Goal: Task Accomplishment & Management: Manage account settings

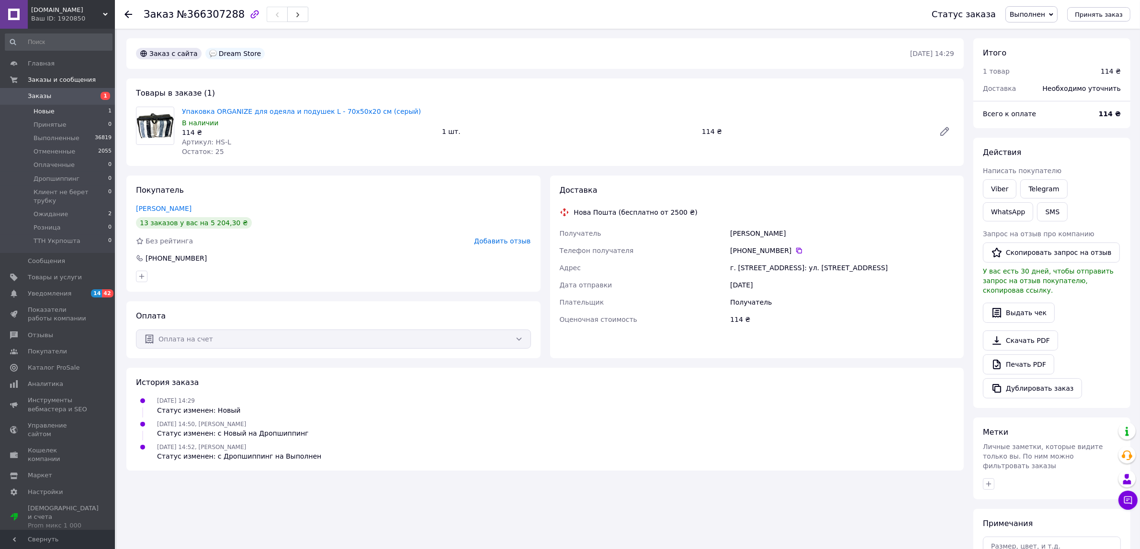
click at [56, 112] on li "Новые 1" at bounding box center [58, 111] width 117 height 13
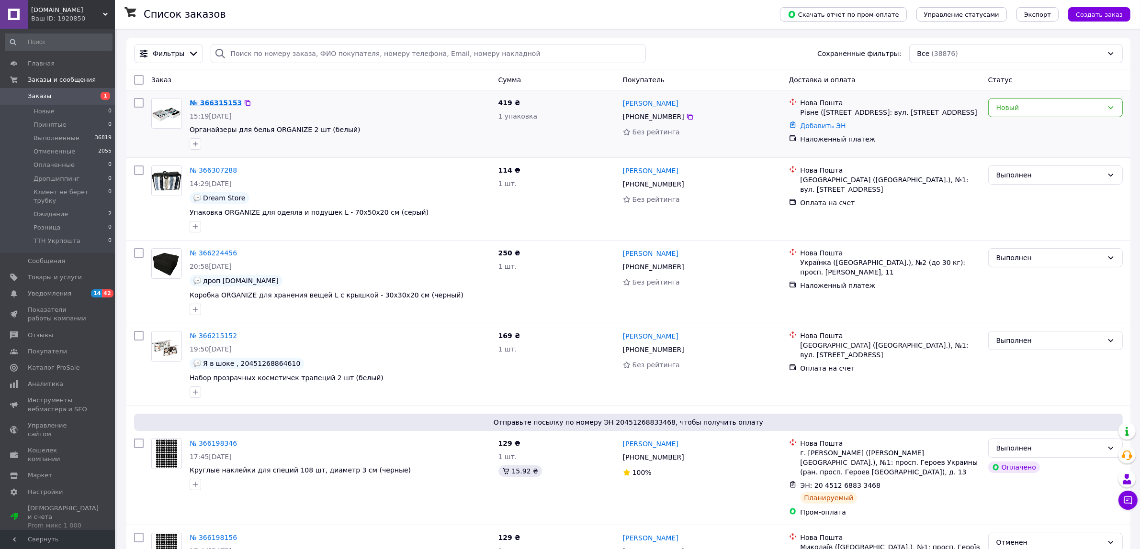
click at [210, 103] on link "№ 366315153" at bounding box center [216, 103] width 52 height 8
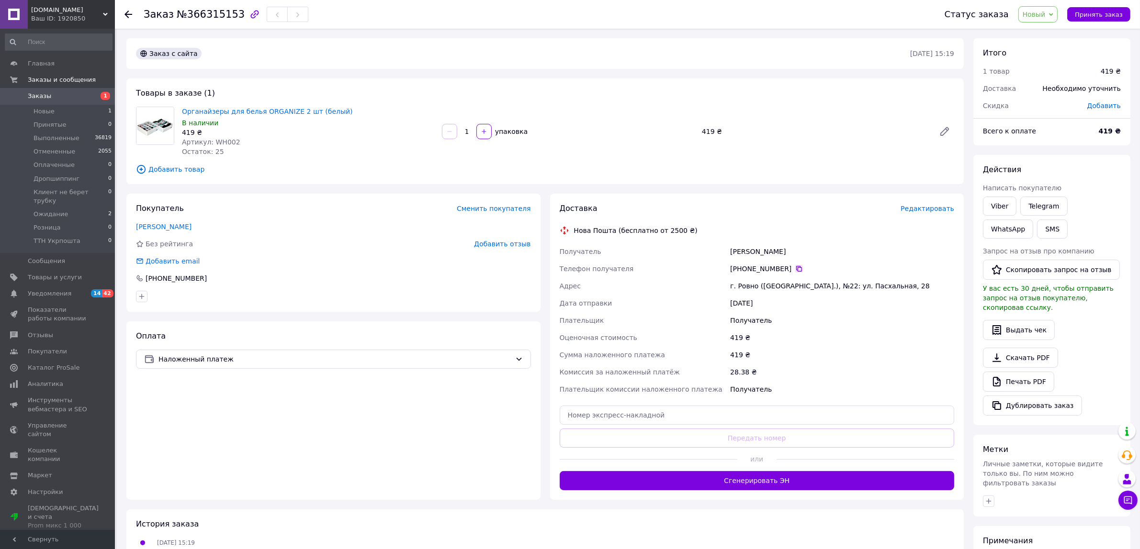
click at [796, 269] on icon at bounding box center [799, 269] width 6 height 6
drag, startPoint x: 244, startPoint y: 431, endPoint x: 438, endPoint y: 538, distance: 222.2
click at [244, 430] on div "Оплата Наложенный платеж" at bounding box center [333, 411] width 414 height 179
click at [279, 450] on div "Оплата Наложенный платеж" at bounding box center [333, 411] width 414 height 179
click at [1041, 13] on span "Новый" at bounding box center [1033, 15] width 23 height 8
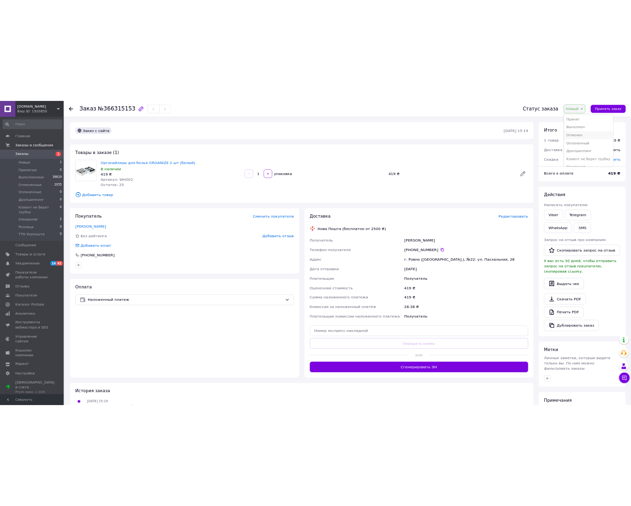
scroll to position [39, 0]
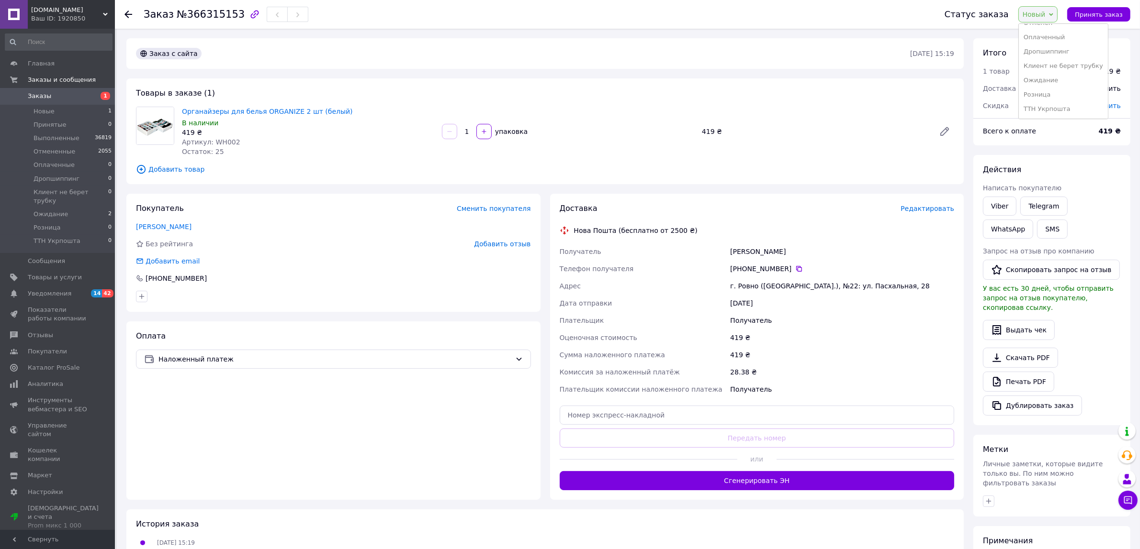
click at [1061, 77] on li "Ожидание" at bounding box center [1062, 80] width 89 height 14
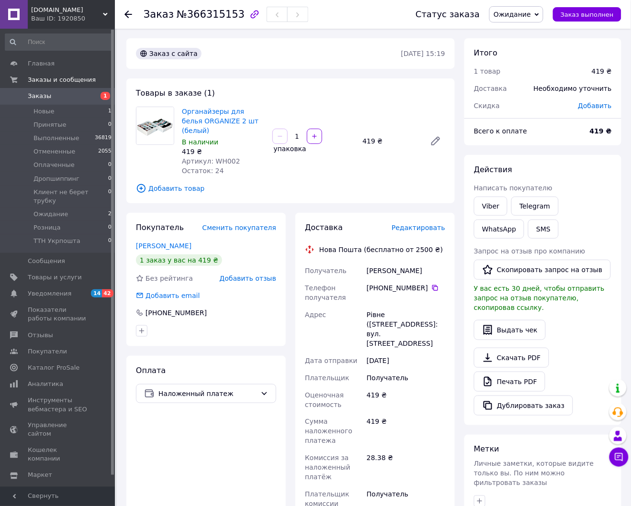
click at [65, 96] on span "Заказы" at bounding box center [58, 96] width 61 height 9
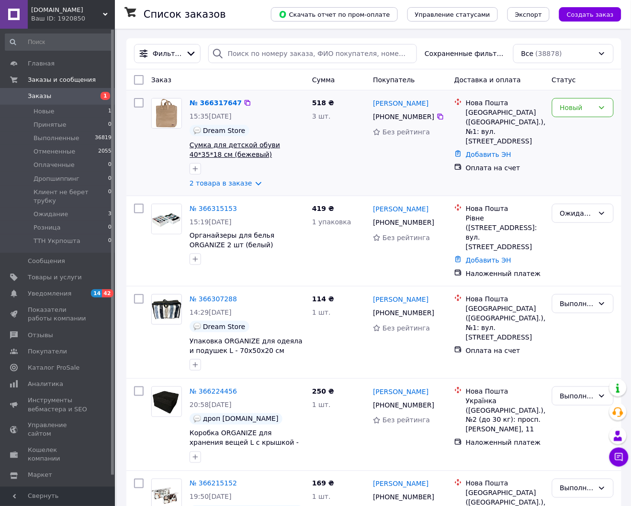
drag, startPoint x: 145, startPoint y: 147, endPoint x: 208, endPoint y: 146, distance: 63.7
click at [145, 147] on div at bounding box center [138, 143] width 17 height 98
click at [587, 106] on div "Новый" at bounding box center [577, 107] width 34 height 11
click at [587, 192] on li "Дропшиппинг" at bounding box center [582, 203] width 61 height 27
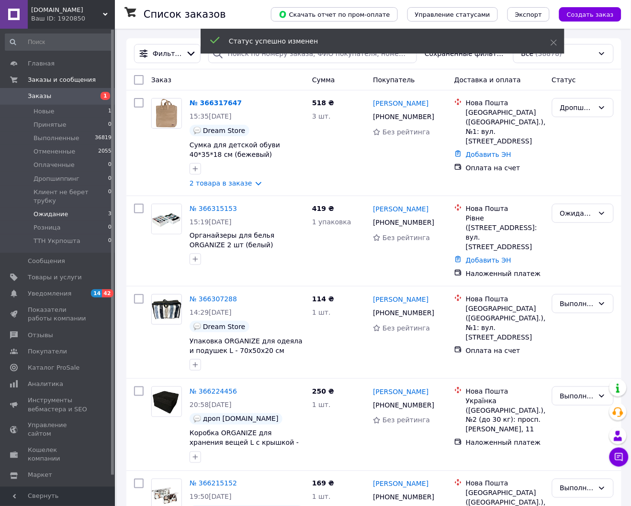
click at [63, 210] on span "Ожидание" at bounding box center [51, 214] width 34 height 9
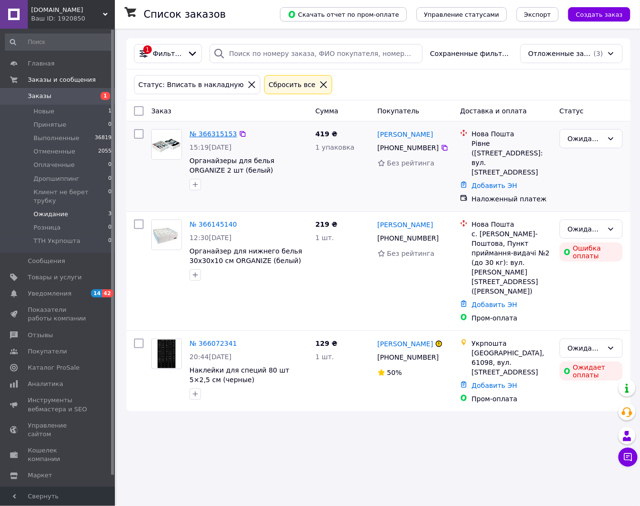
click at [206, 137] on link "№ 366315153" at bounding box center [213, 134] width 47 height 8
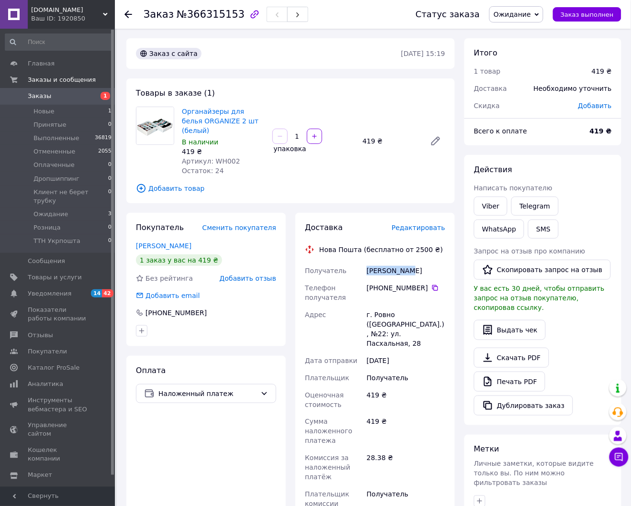
drag, startPoint x: 403, startPoint y: 261, endPoint x: 364, endPoint y: 263, distance: 39.8
click at [364, 263] on div "Получатель Мамай Ірина Телефон получателя +380 93 906 38 64   Адрес г. Ровно (Р…" at bounding box center [375, 397] width 144 height 270
copy div "Получатель Мамай Ірина"
drag, startPoint x: 232, startPoint y: 149, endPoint x: 212, endPoint y: 148, distance: 20.1
click at [212, 157] on div "Артикул: WH002" at bounding box center [223, 162] width 83 height 10
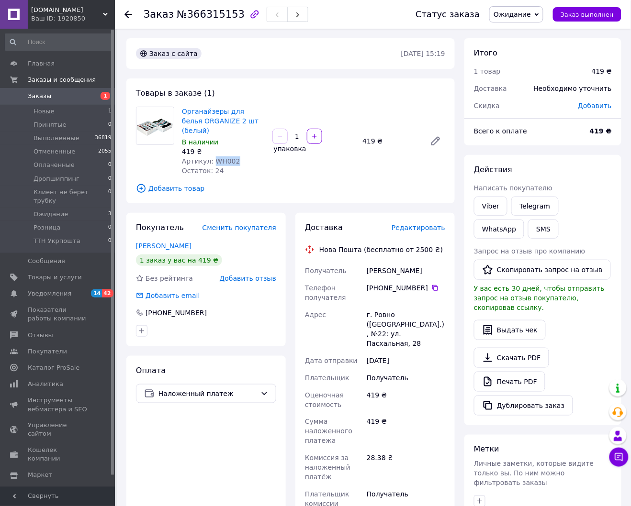
copy span "WH002"
drag, startPoint x: 431, startPoint y: 278, endPoint x: 479, endPoint y: 300, distance: 52.0
click at [432, 284] on icon at bounding box center [435, 288] width 8 height 8
drag, startPoint x: 388, startPoint y: 259, endPoint x: 369, endPoint y: 257, distance: 19.7
click at [369, 262] on div "Мамай Ірина" at bounding box center [406, 270] width 82 height 17
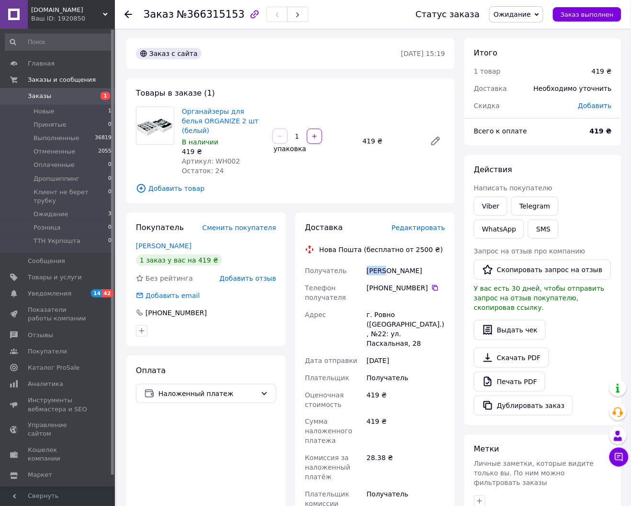
copy div "Мамай"
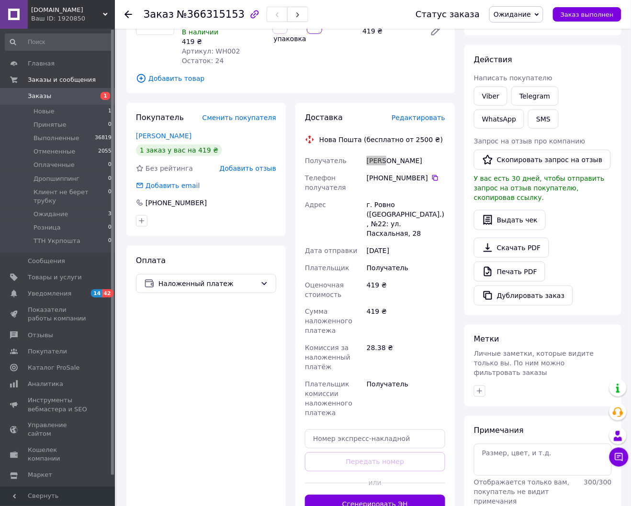
scroll to position [179, 0]
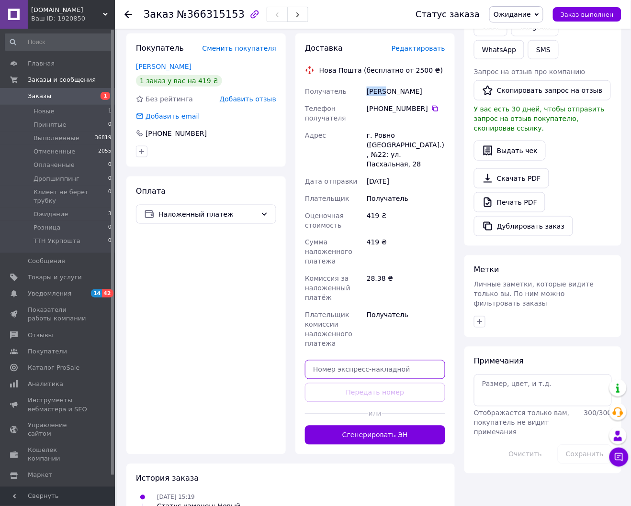
click at [357, 360] on input "text" at bounding box center [375, 369] width 140 height 19
paste input "20451269138872"
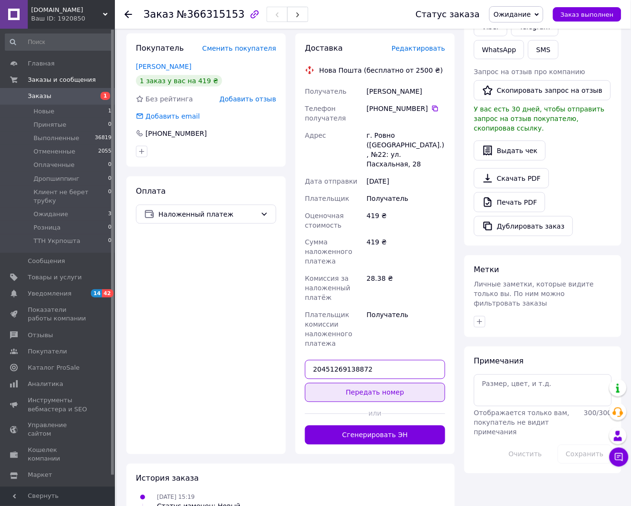
type input "20451269138872"
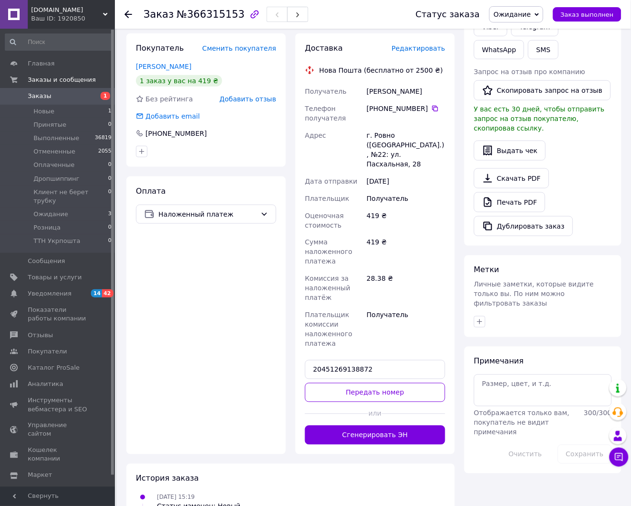
click at [372, 383] on button "Передать номер" at bounding box center [375, 392] width 140 height 19
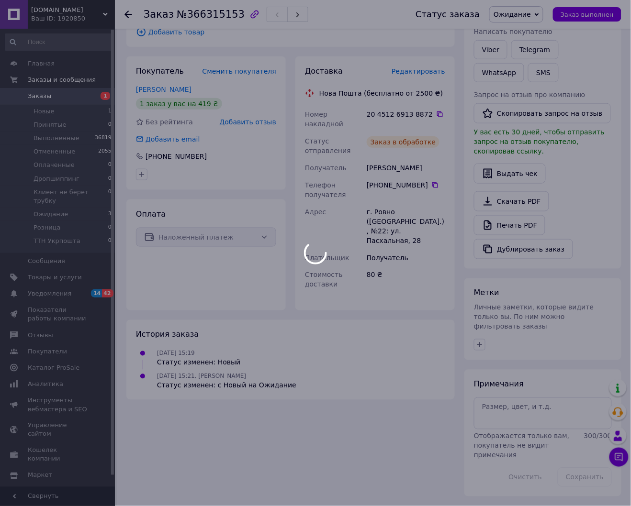
scroll to position [138, 0]
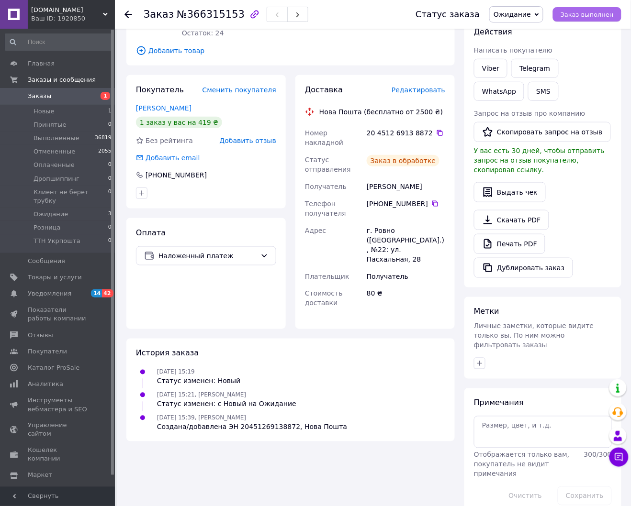
click at [597, 11] on span "Заказ выполнен" at bounding box center [586, 14] width 53 height 7
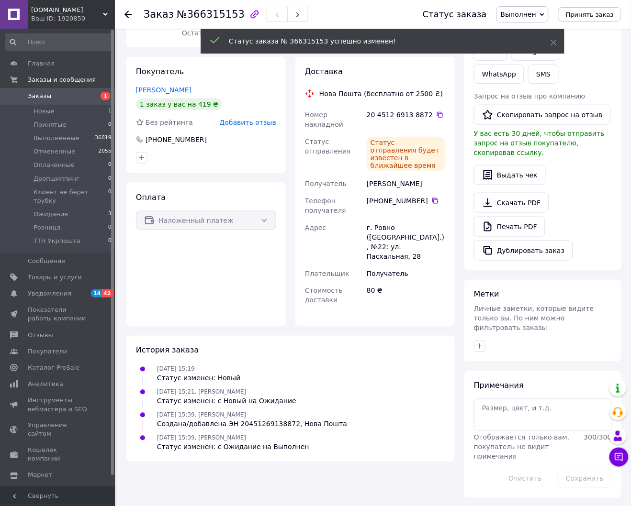
scroll to position [121, 0]
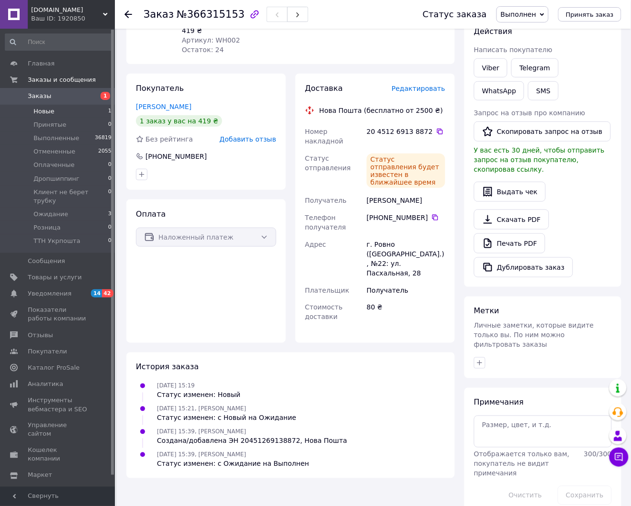
drag, startPoint x: 34, startPoint y: 111, endPoint x: 41, endPoint y: 111, distance: 6.2
click at [34, 111] on span "Новые" at bounding box center [44, 111] width 21 height 9
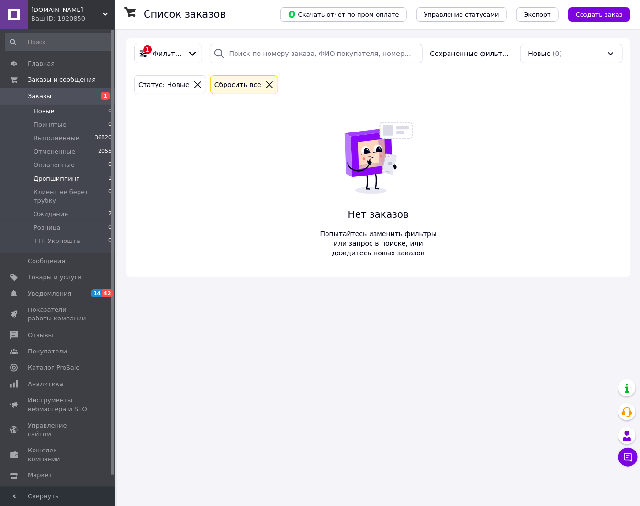
click at [70, 178] on span "Дропшиппинг" at bounding box center [57, 179] width 46 height 9
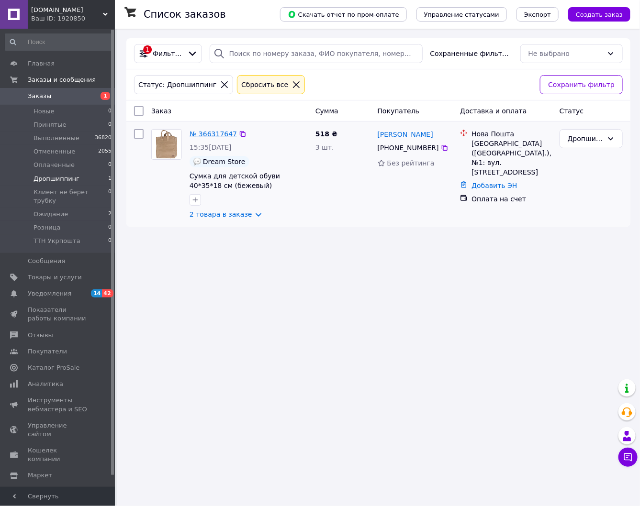
click at [209, 134] on link "№ 366317647" at bounding box center [213, 134] width 47 height 8
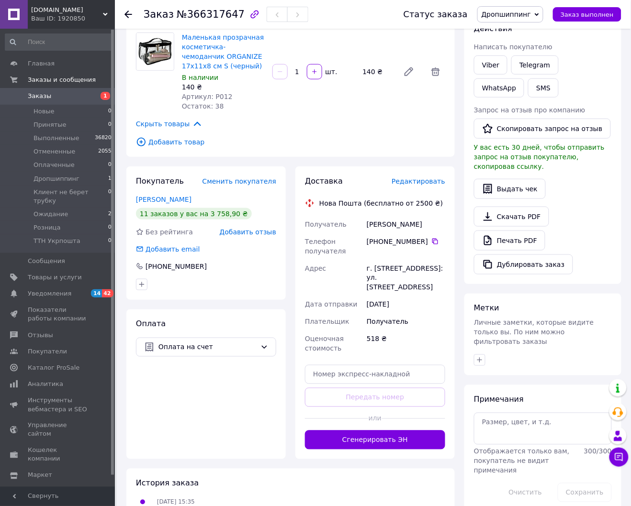
scroll to position [179, 0]
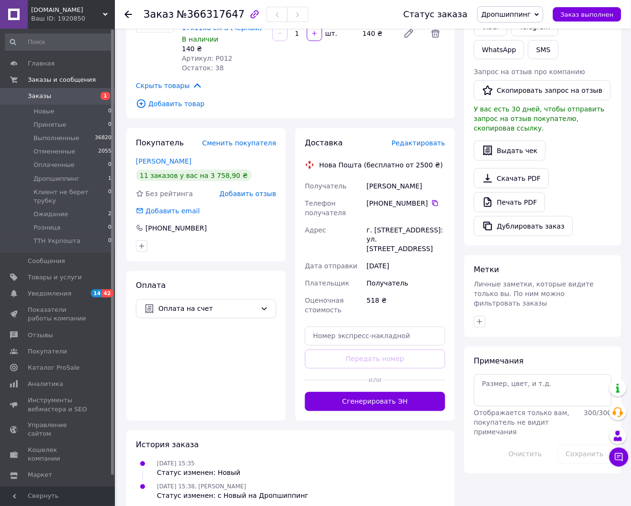
drag, startPoint x: 423, startPoint y: 176, endPoint x: 367, endPoint y: 176, distance: 55.5
click at [367, 178] on div "Хоружа Светлана" at bounding box center [406, 186] width 82 height 17
copy div "Хоружа Светлана"
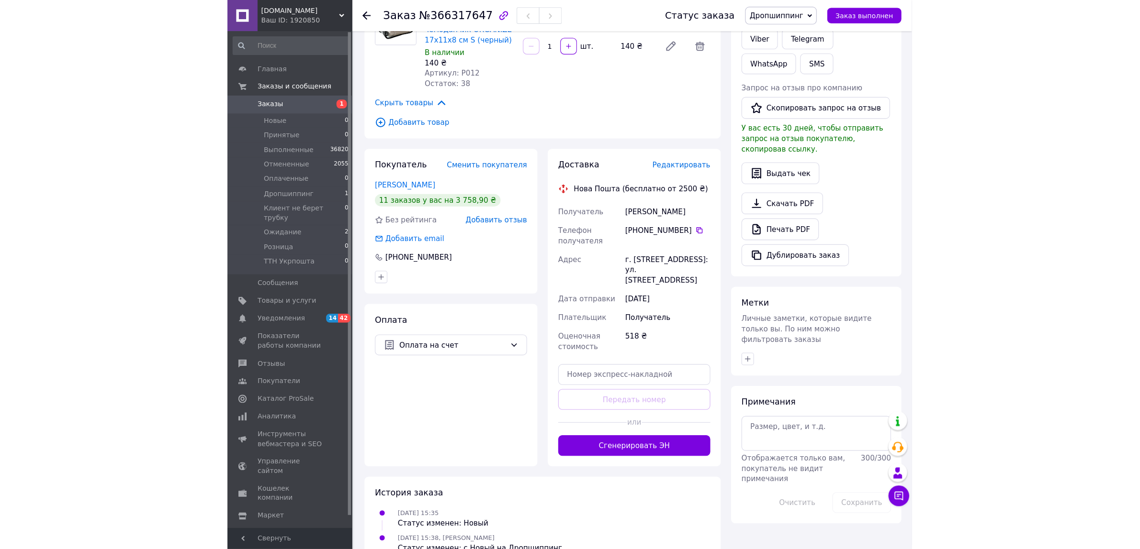
scroll to position [0, 0]
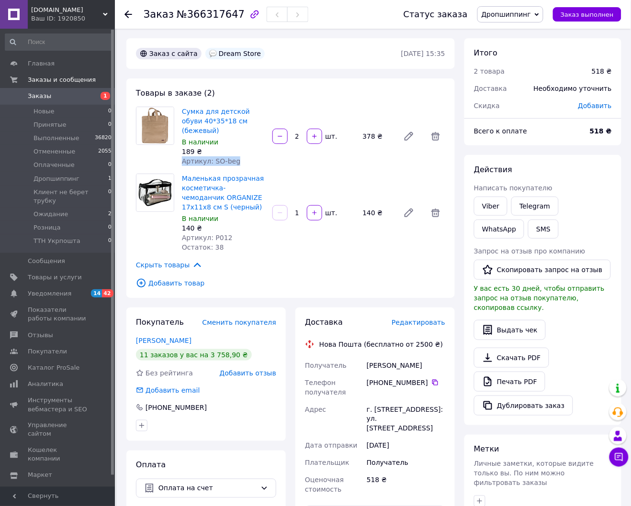
drag, startPoint x: 233, startPoint y: 151, endPoint x: 211, endPoint y: 146, distance: 23.1
click at [211, 146] on div "Сумка для детской обуви 40*35*18 см (бежевый) В наличии 189 ₴ Артикул: SO-beg" at bounding box center [223, 136] width 90 height 63
click at [249, 260] on div "Скрыть товары" at bounding box center [290, 265] width 309 height 11
drag, startPoint x: 234, startPoint y: 148, endPoint x: 212, endPoint y: 150, distance: 22.1
click at [212, 157] on div "Артикул: SO-beg" at bounding box center [223, 162] width 83 height 10
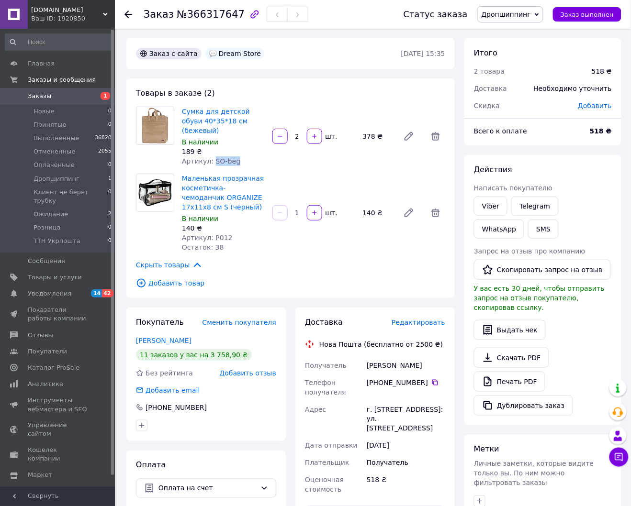
copy span "SO-beg"
drag, startPoint x: 225, startPoint y: 225, endPoint x: 211, endPoint y: 224, distance: 14.4
click at [211, 233] on div "Артикул: P012" at bounding box center [223, 238] width 83 height 10
copy span "P012"
drag, startPoint x: 582, startPoint y: 13, endPoint x: 639, endPoint y: 90, distance: 96.0
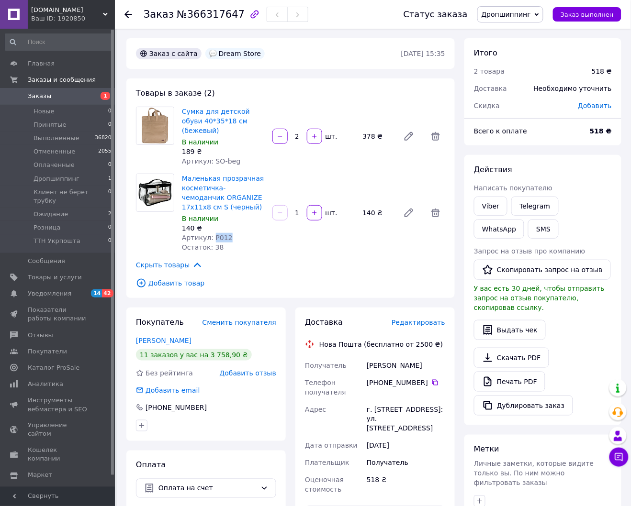
click at [582, 13] on span "Заказ выполнен" at bounding box center [586, 14] width 53 height 7
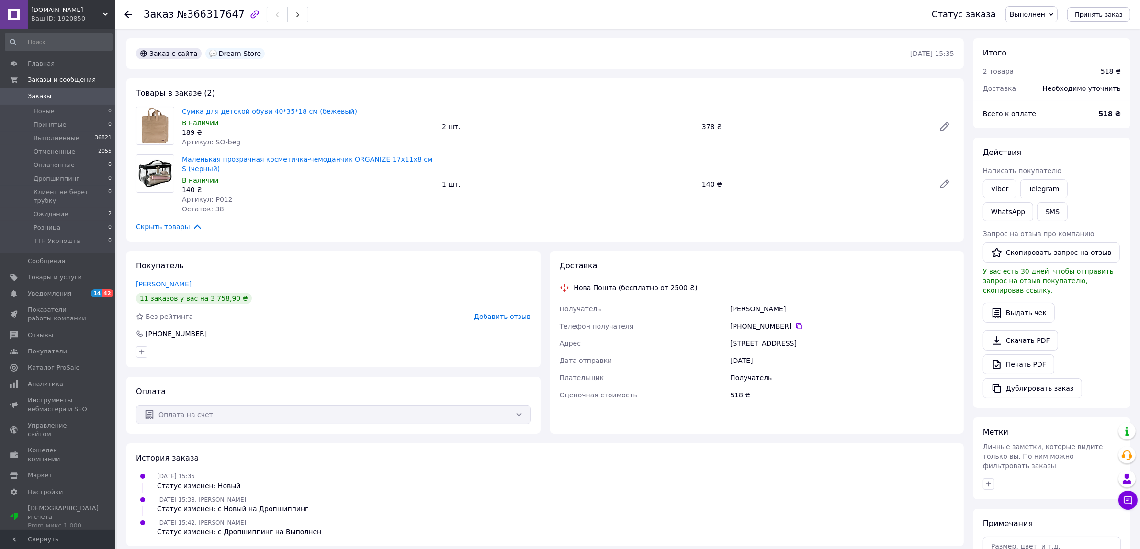
click at [60, 41] on input at bounding box center [59, 42] width 108 height 17
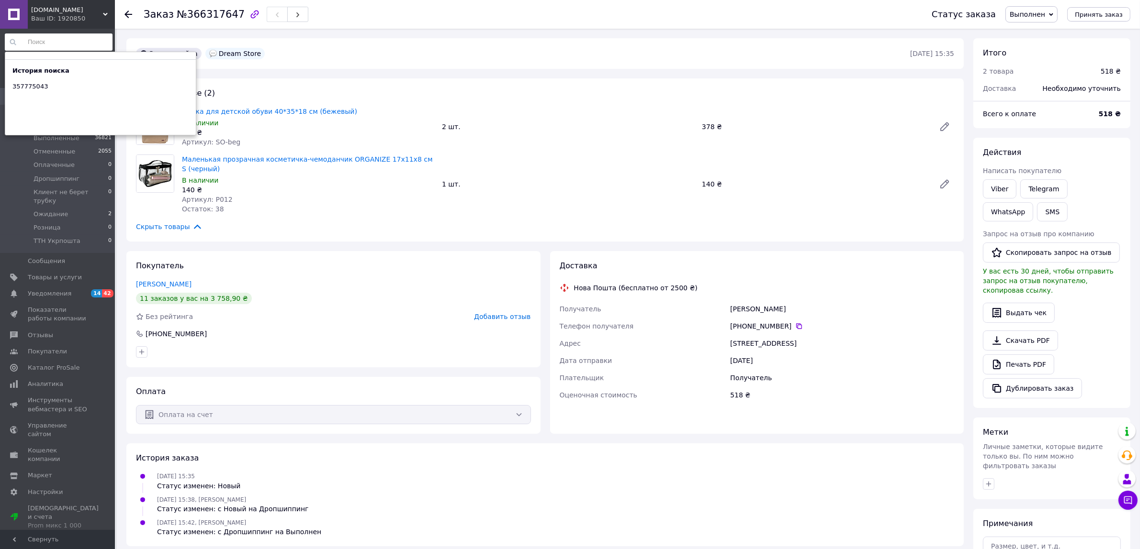
drag, startPoint x: 125, startPoint y: 11, endPoint x: 145, endPoint y: 28, distance: 25.8
click at [125, 12] on icon at bounding box center [128, 15] width 8 height 8
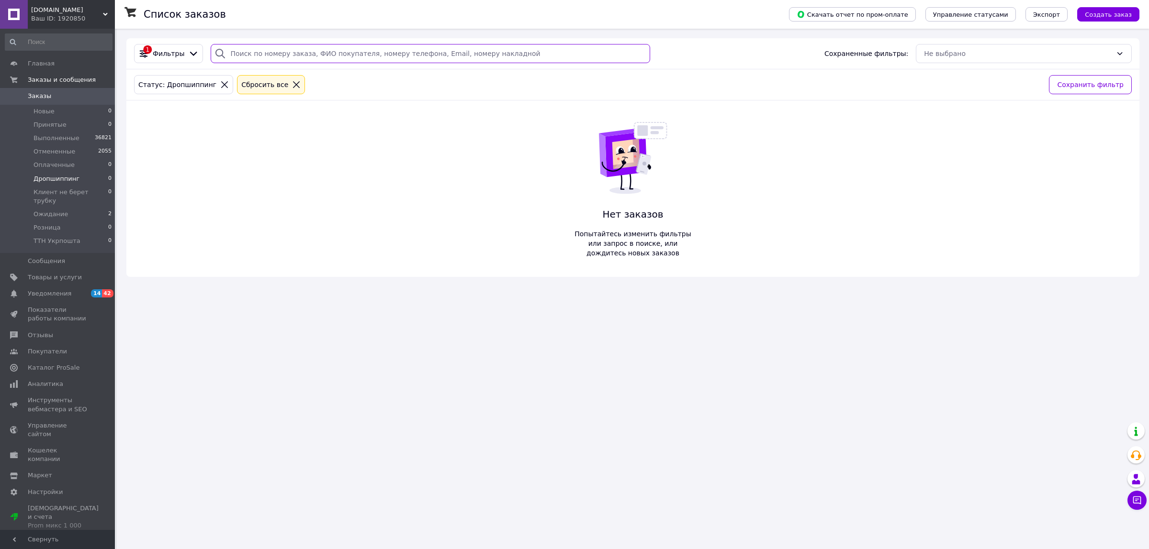
click at [267, 58] on input "search" at bounding box center [430, 53] width 439 height 19
type input "[PERSON_NAME]"
click at [141, 9] on div at bounding box center [133, 14] width 19 height 29
click at [54, 77] on span "Заказы и сообщения" at bounding box center [62, 80] width 68 height 9
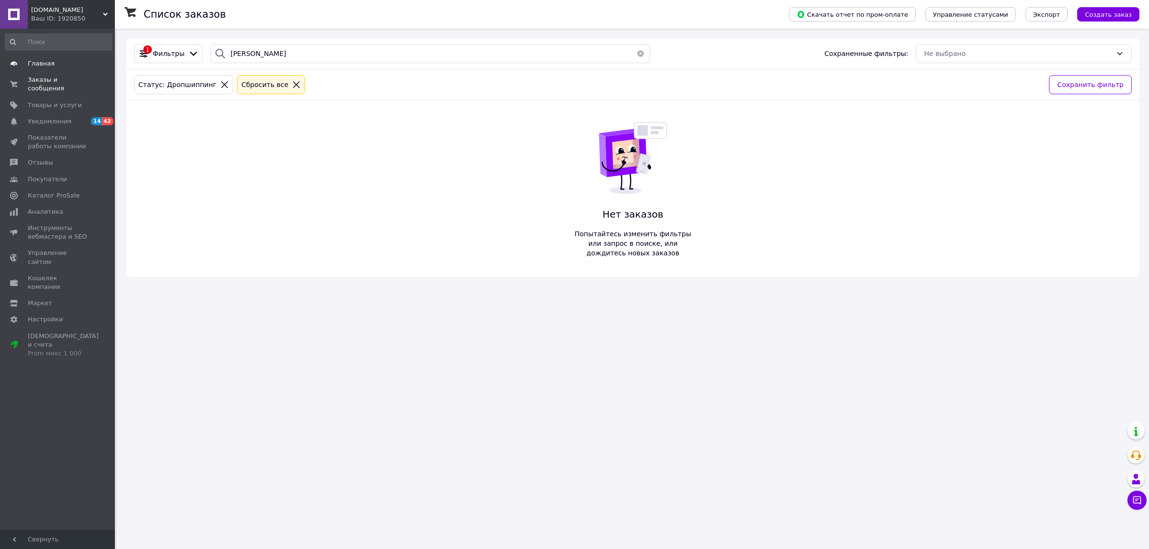
click at [44, 63] on span "Главная" at bounding box center [41, 63] width 27 height 9
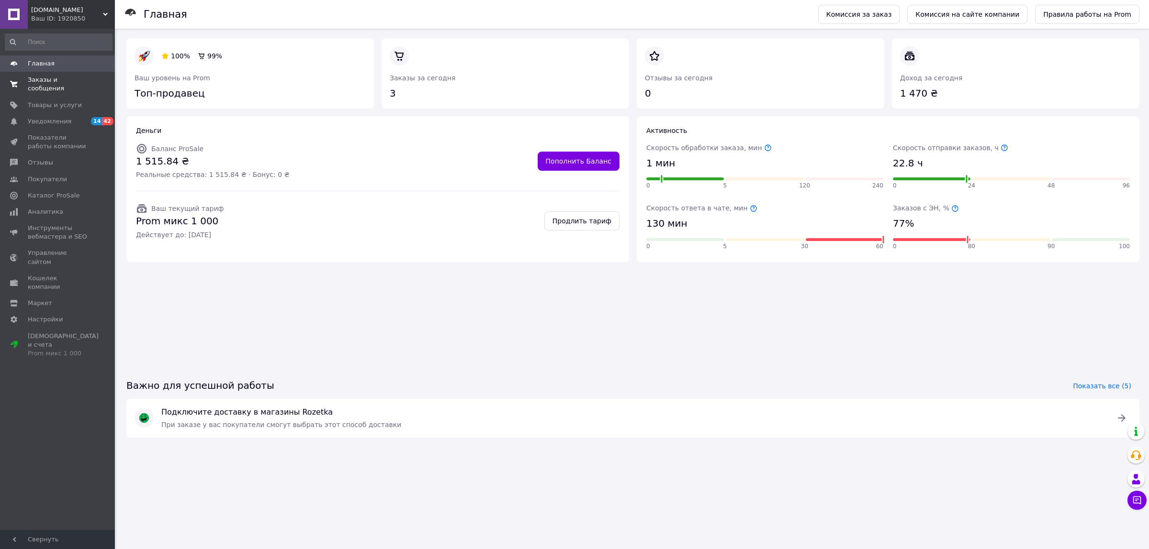
click at [93, 81] on span "0 0" at bounding box center [102, 84] width 26 height 17
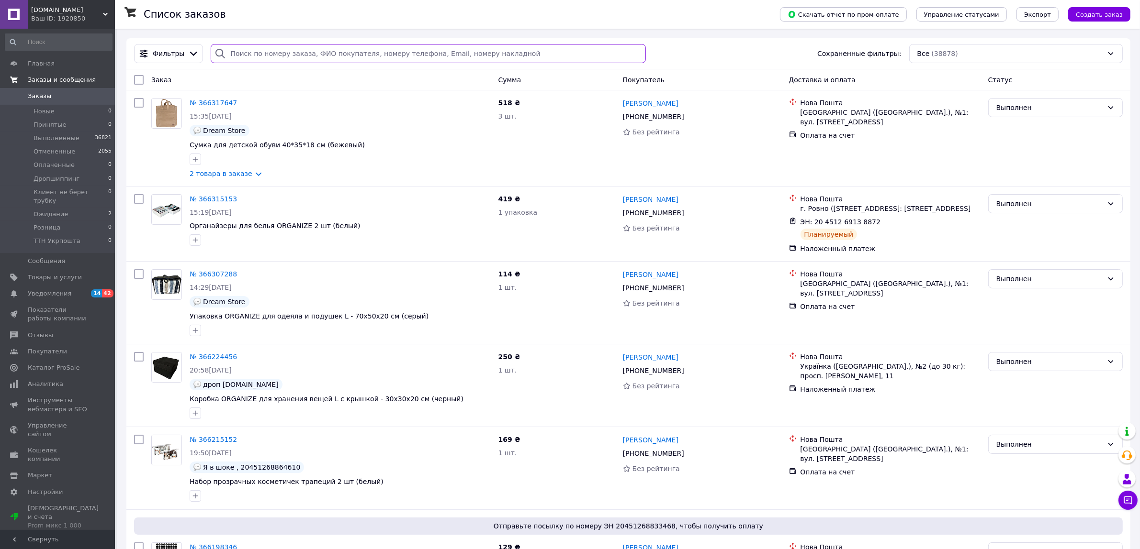
click at [284, 50] on input "search" at bounding box center [428, 53] width 435 height 19
paste input "365521584"
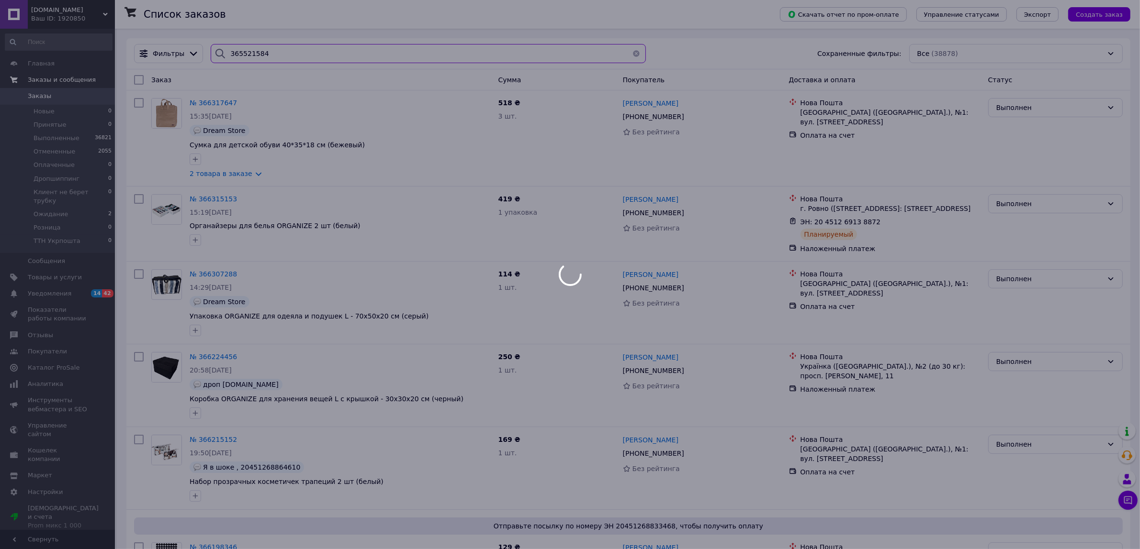
type input "365521584"
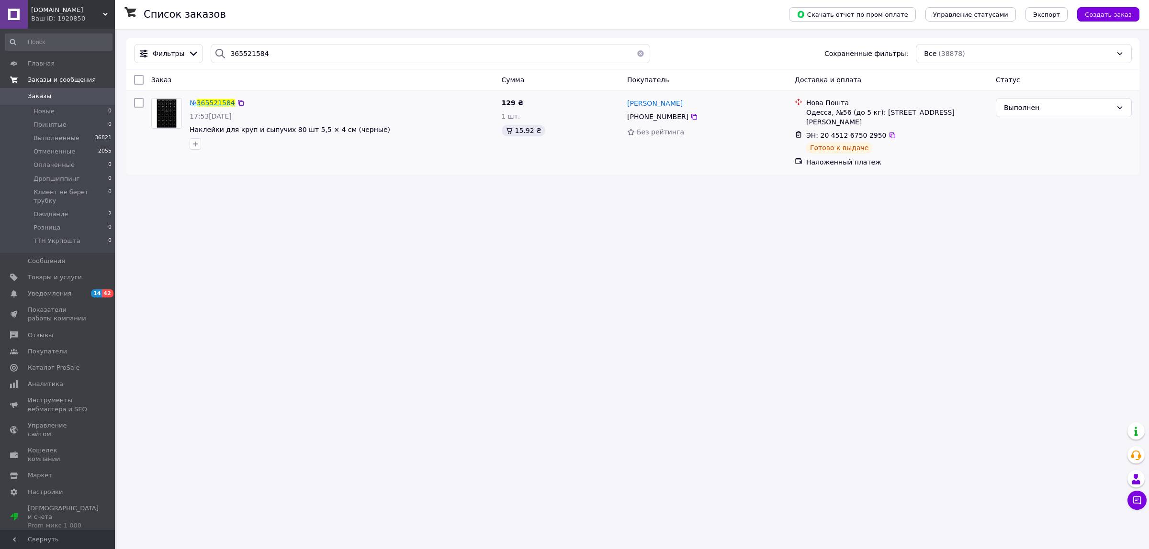
click at [213, 101] on span "365521584" at bounding box center [216, 103] width 38 height 8
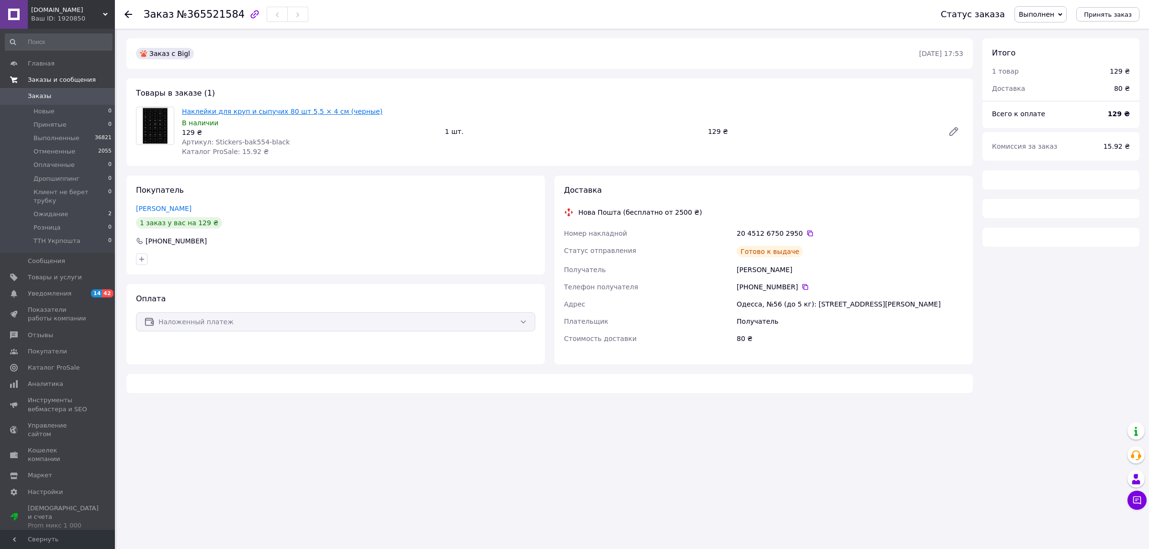
click at [245, 110] on link "Наклейки для круп и сыпучих 80 шт 5,5 × 4 см (черные)" at bounding box center [282, 112] width 201 height 8
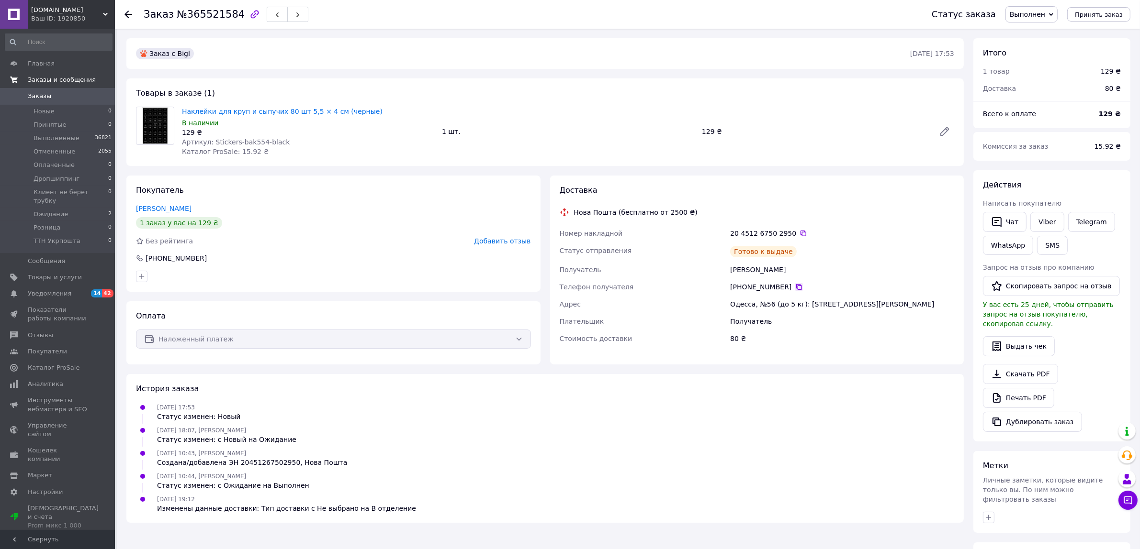
click at [795, 286] on icon at bounding box center [799, 287] width 8 height 8
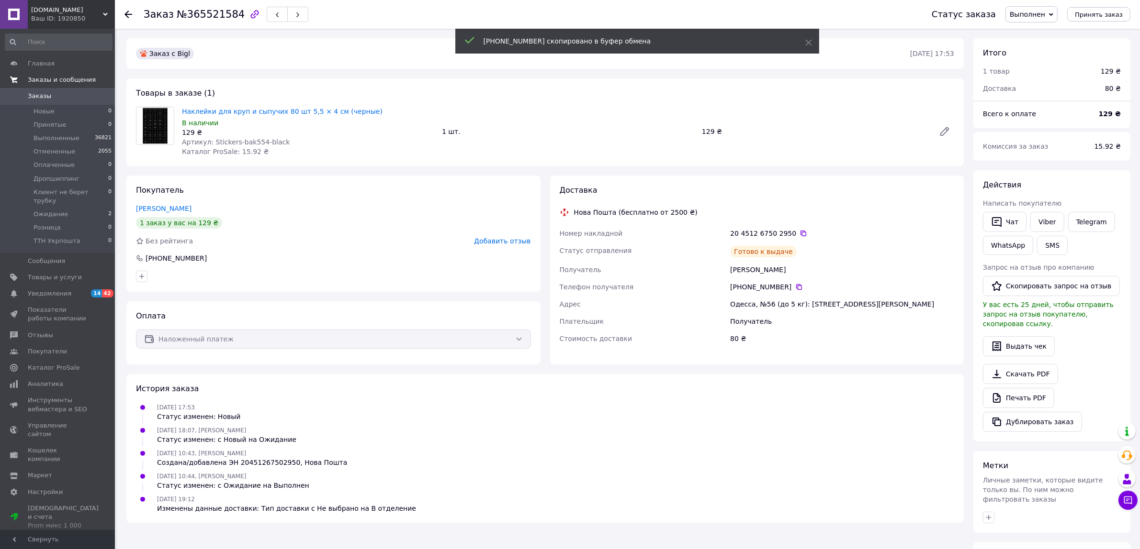
click at [290, 199] on div "Покупатель Приступова Ірина 1 заказ у вас на 129 ₴ Без рейтинга Добавить отзыв …" at bounding box center [333, 234] width 414 height 116
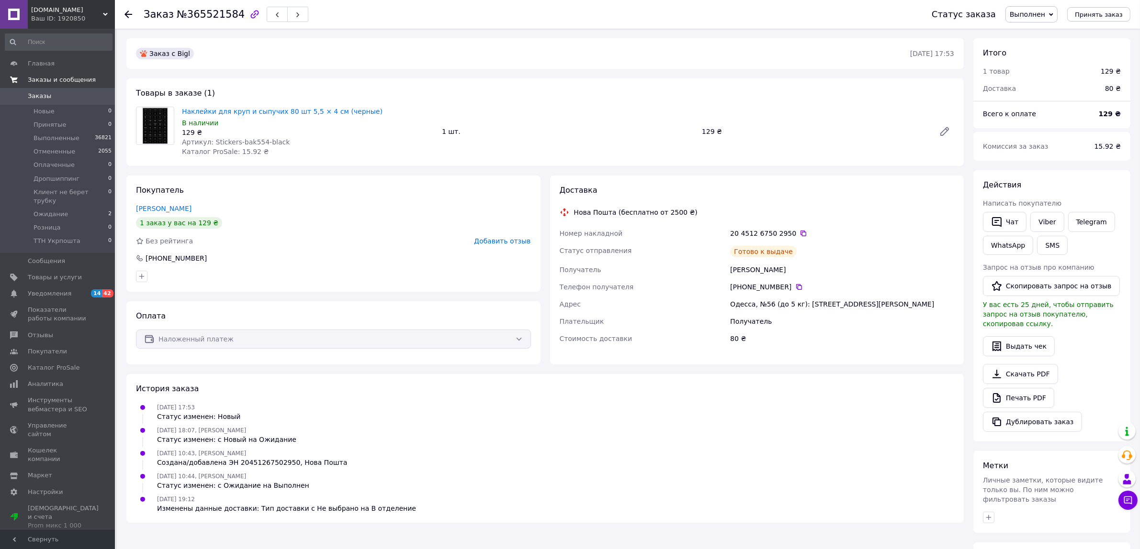
click at [247, 259] on div "[PHONE_NUMBER]" at bounding box center [333, 259] width 395 height 10
drag, startPoint x: 153, startPoint y: 121, endPoint x: 199, endPoint y: 111, distance: 47.0
click at [153, 121] on img at bounding box center [154, 125] width 37 height 37
click at [205, 110] on link "Наклейки для круп и сыпучих 80 шт 5,5 × 4 см (черные)" at bounding box center [282, 112] width 201 height 8
click at [227, 109] on link "Наклейки для круп и сыпучих 80 шт 5,5 × 4 см (черные)" at bounding box center [282, 112] width 201 height 8
